Goal: Task Accomplishment & Management: Manage account settings

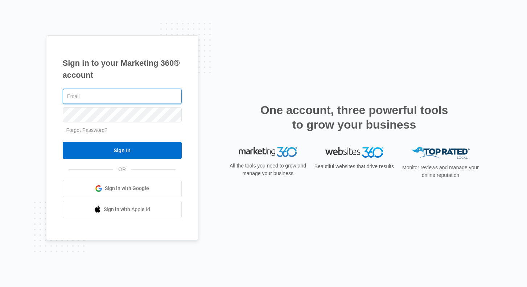
type input "[PERSON_NAME][EMAIL_ADDRESS][DOMAIN_NAME]"
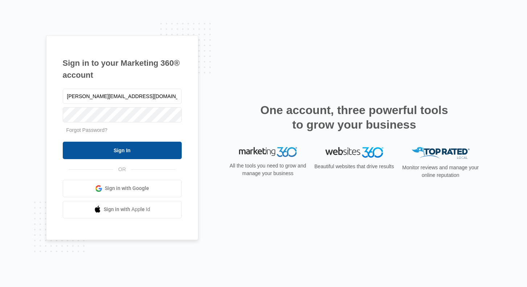
click at [163, 148] on input "Sign In" at bounding box center [122, 149] width 119 height 17
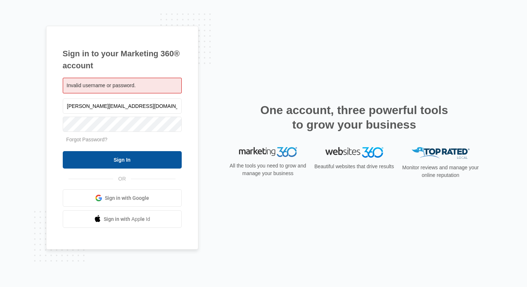
click at [156, 164] on input "Sign In" at bounding box center [122, 159] width 119 height 17
